Goal: Task Accomplishment & Management: Use online tool/utility

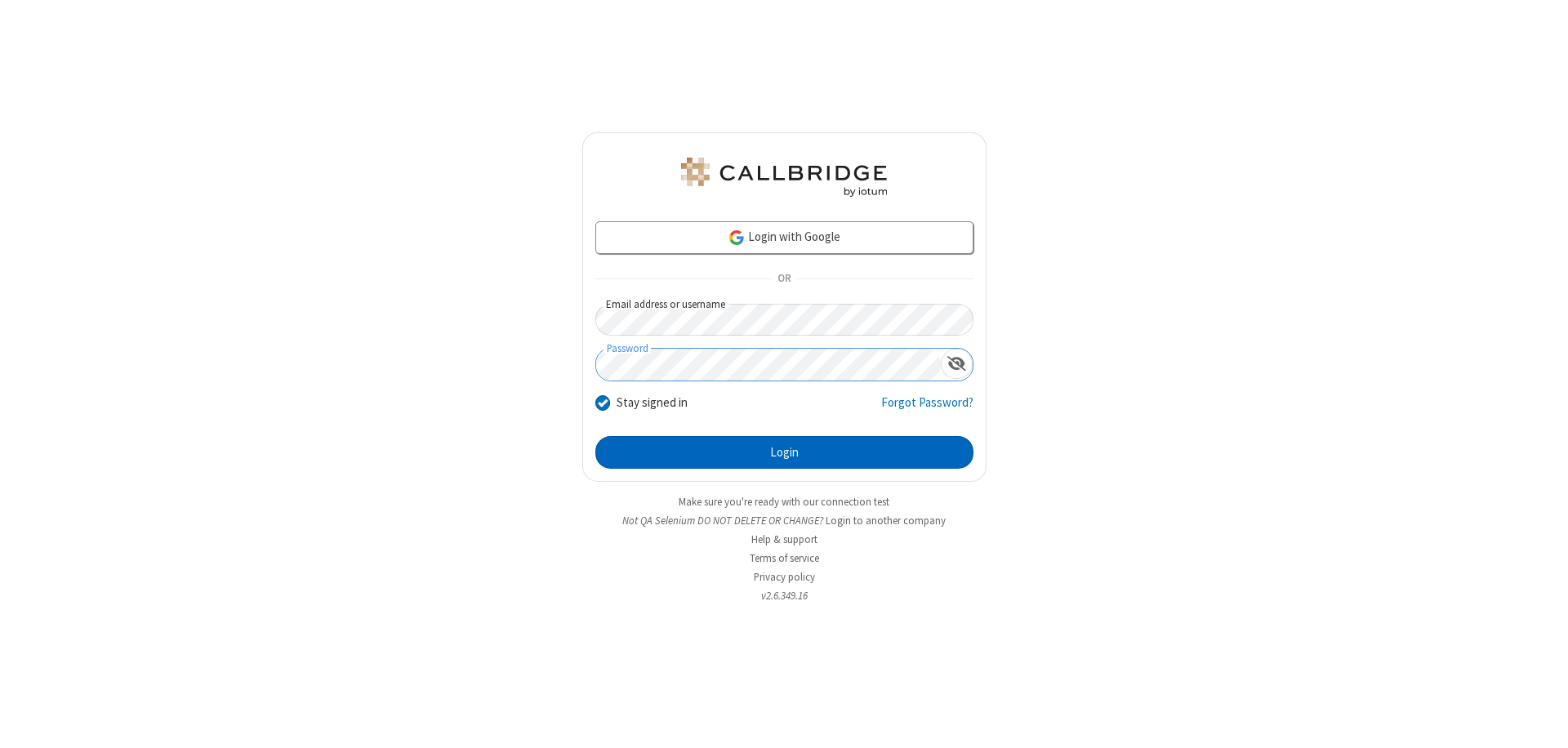
click at [784, 452] on button "Login" at bounding box center [784, 452] width 378 height 33
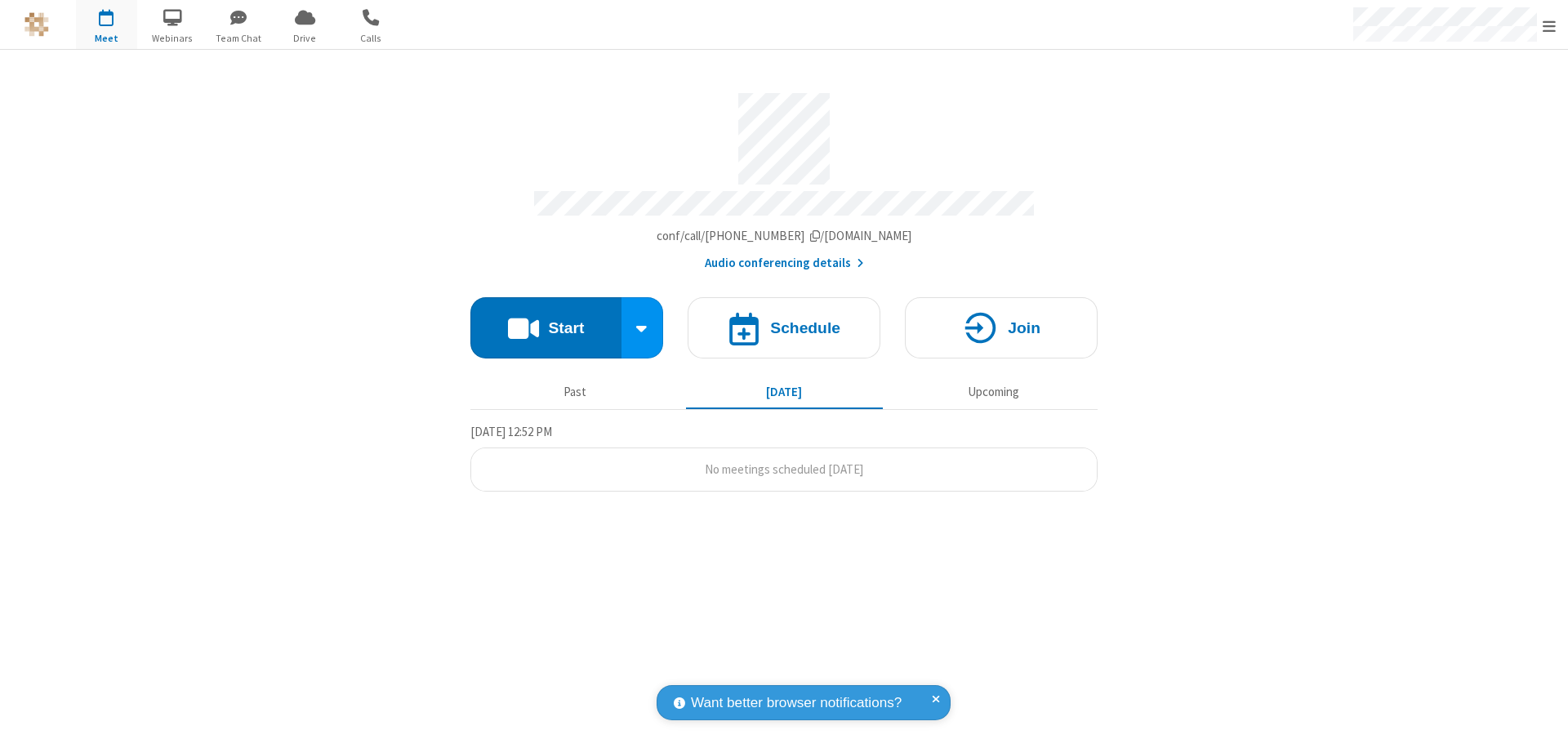
click at [546, 320] on button "Start" at bounding box center [546, 328] width 151 height 61
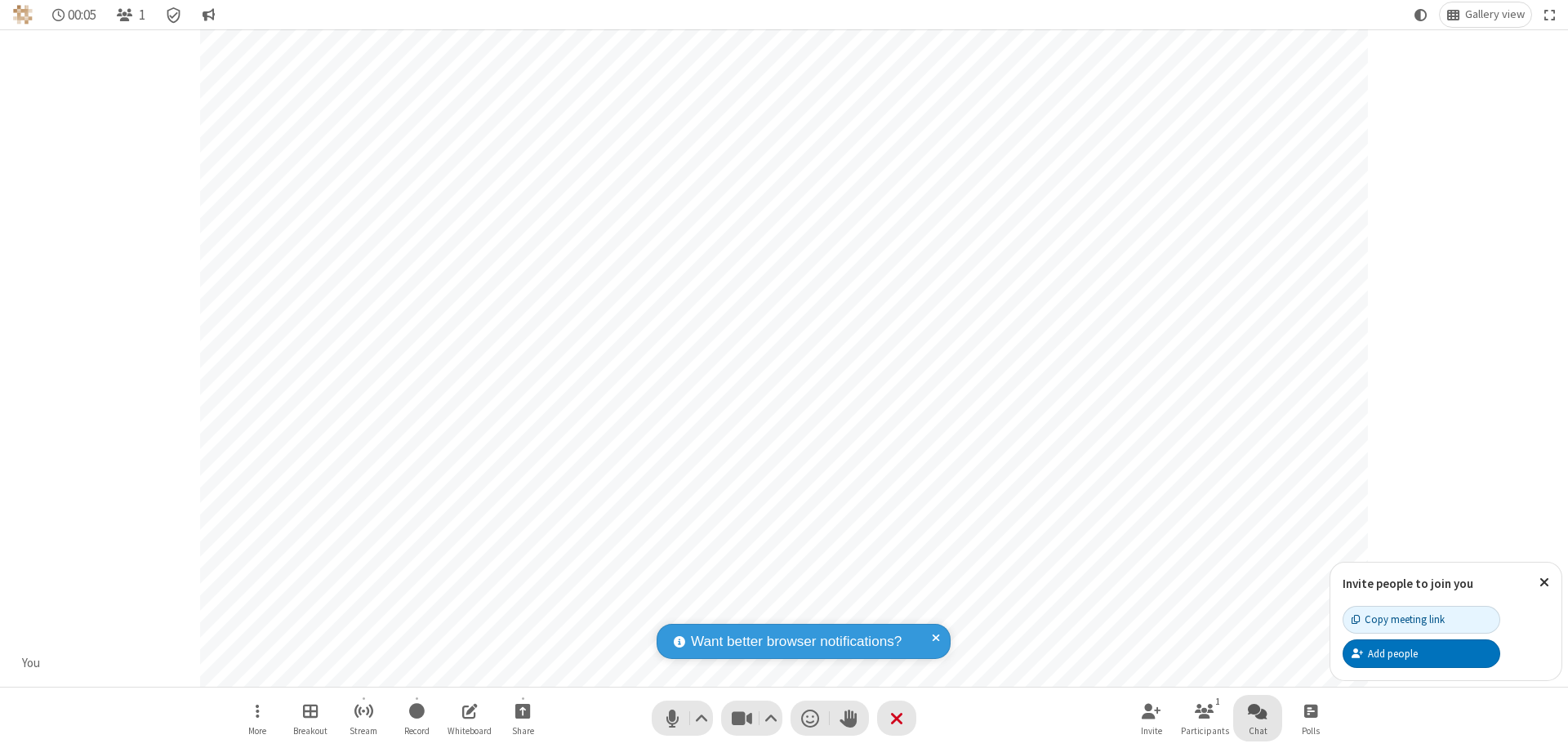
click at [1258, 710] on span "Open chat" at bounding box center [1257, 710] width 19 height 20
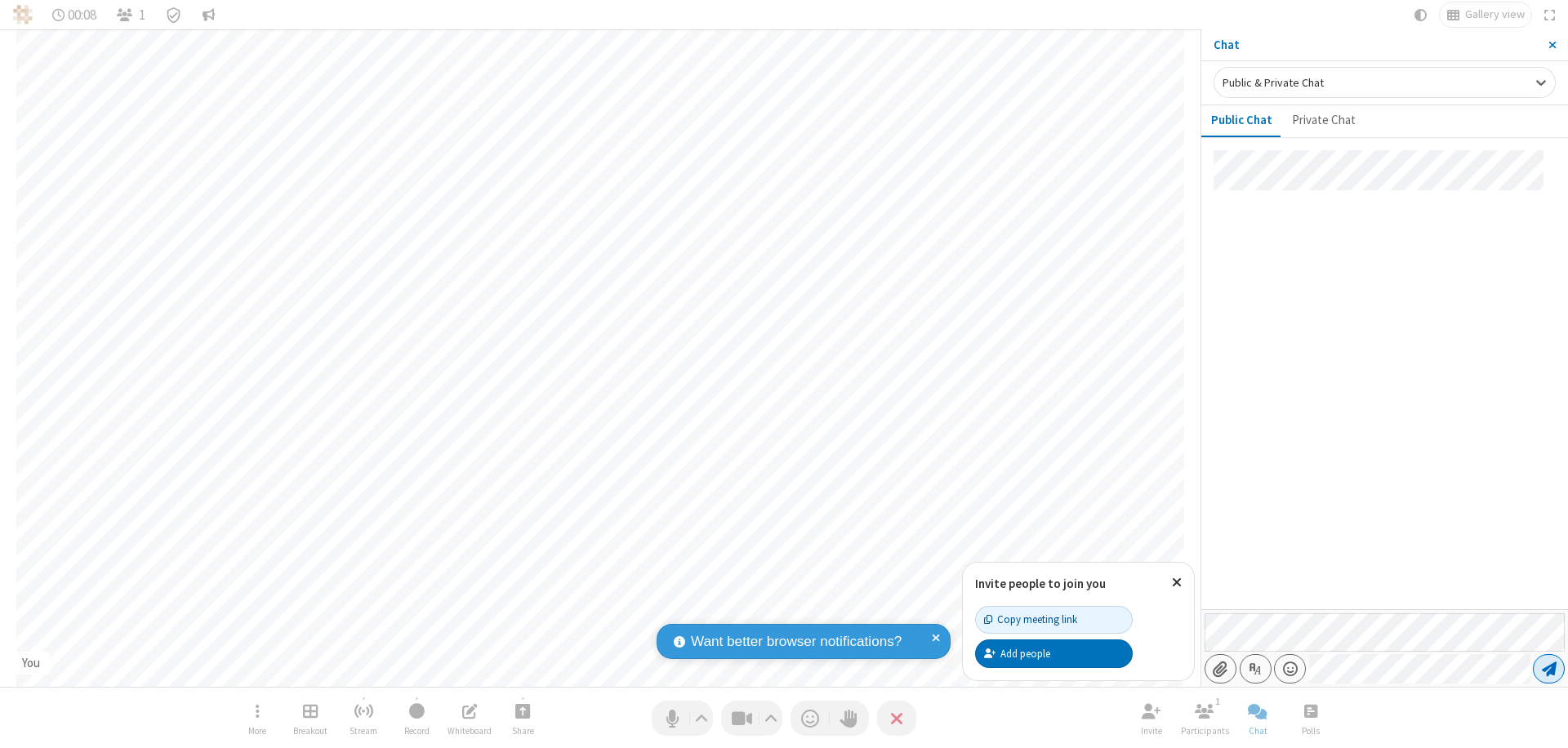
click at [1549, 669] on span "Send message" at bounding box center [1550, 669] width 15 height 17
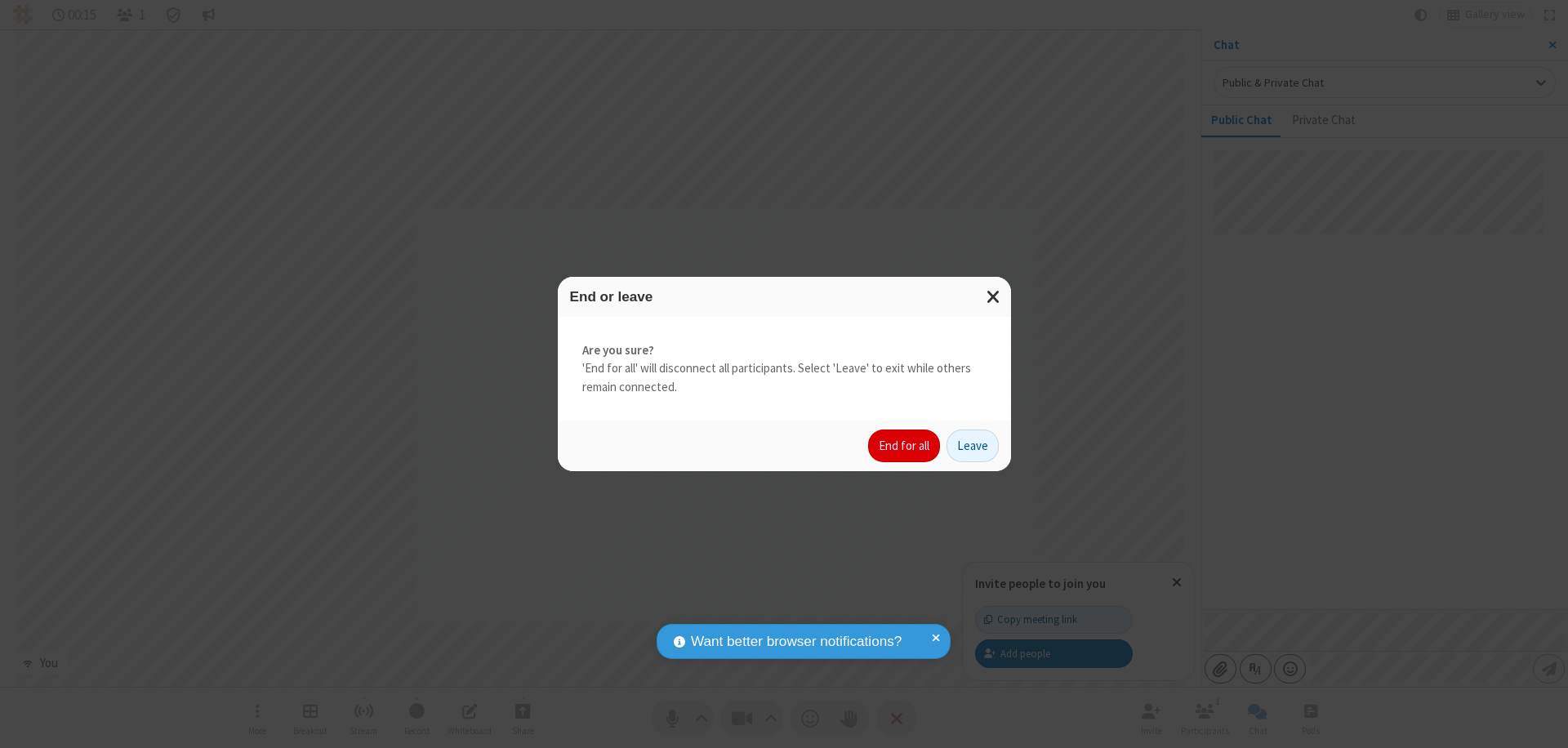
click at [905, 446] on button "End for all" at bounding box center [904, 445] width 72 height 33
